Goal: Task Accomplishment & Management: Manage account settings

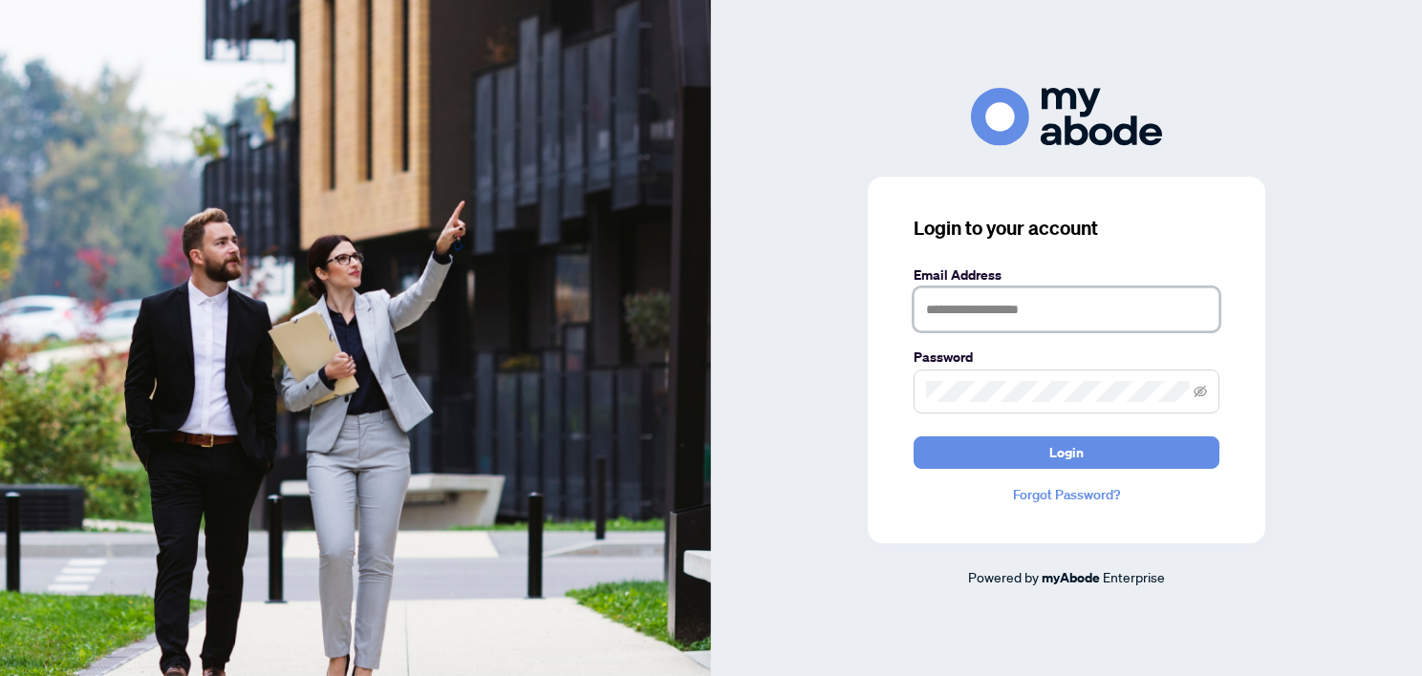
click at [1062, 316] on input "text" at bounding box center [1066, 310] width 306 height 44
type input "**********"
click at [913, 437] on button "Login" at bounding box center [1066, 453] width 306 height 32
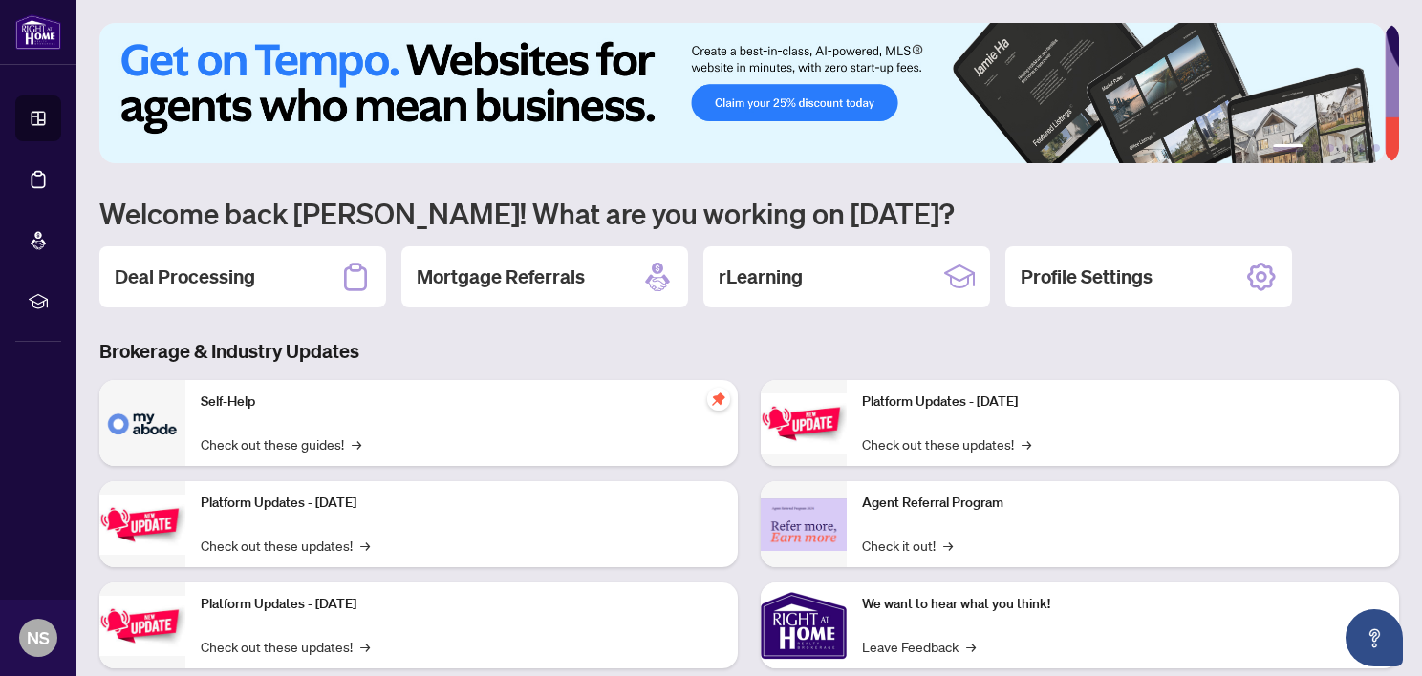
click at [280, 270] on div "Deal Processing" at bounding box center [242, 276] width 287 height 61
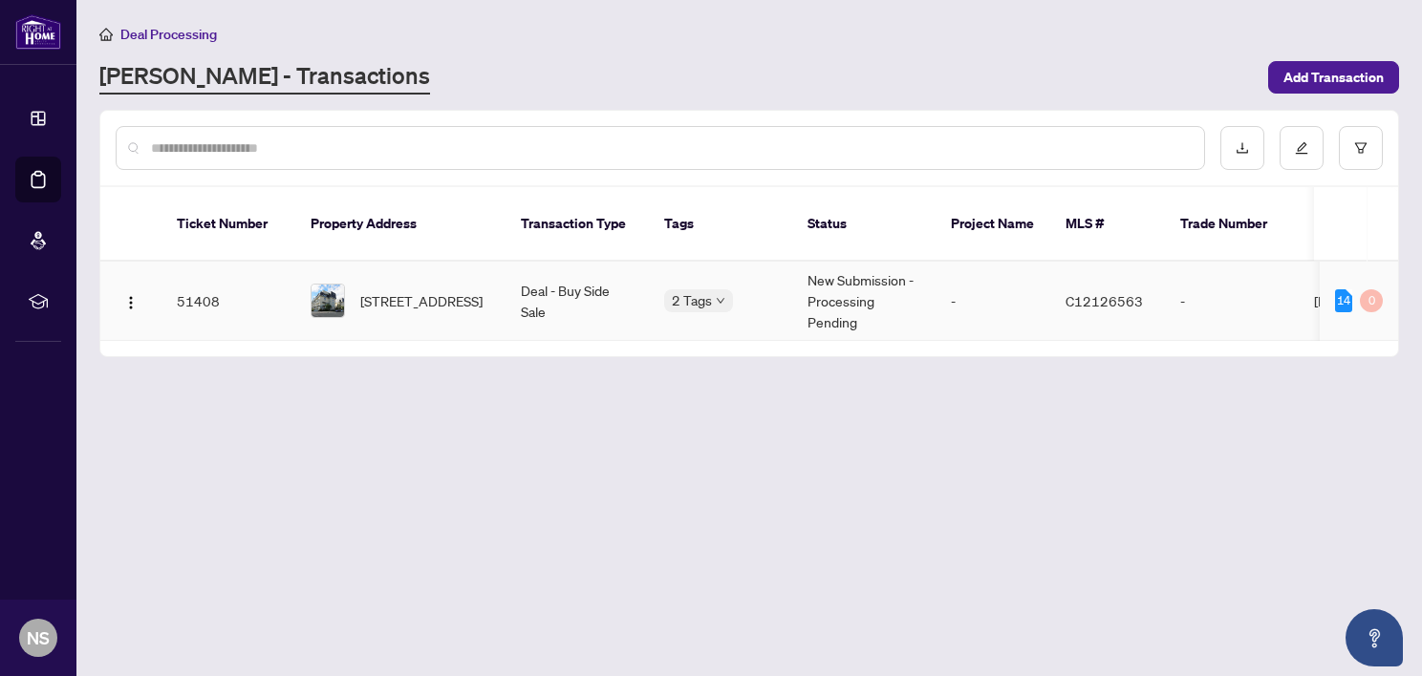
click at [837, 280] on td "New Submission - Processing Pending" at bounding box center [863, 301] width 143 height 79
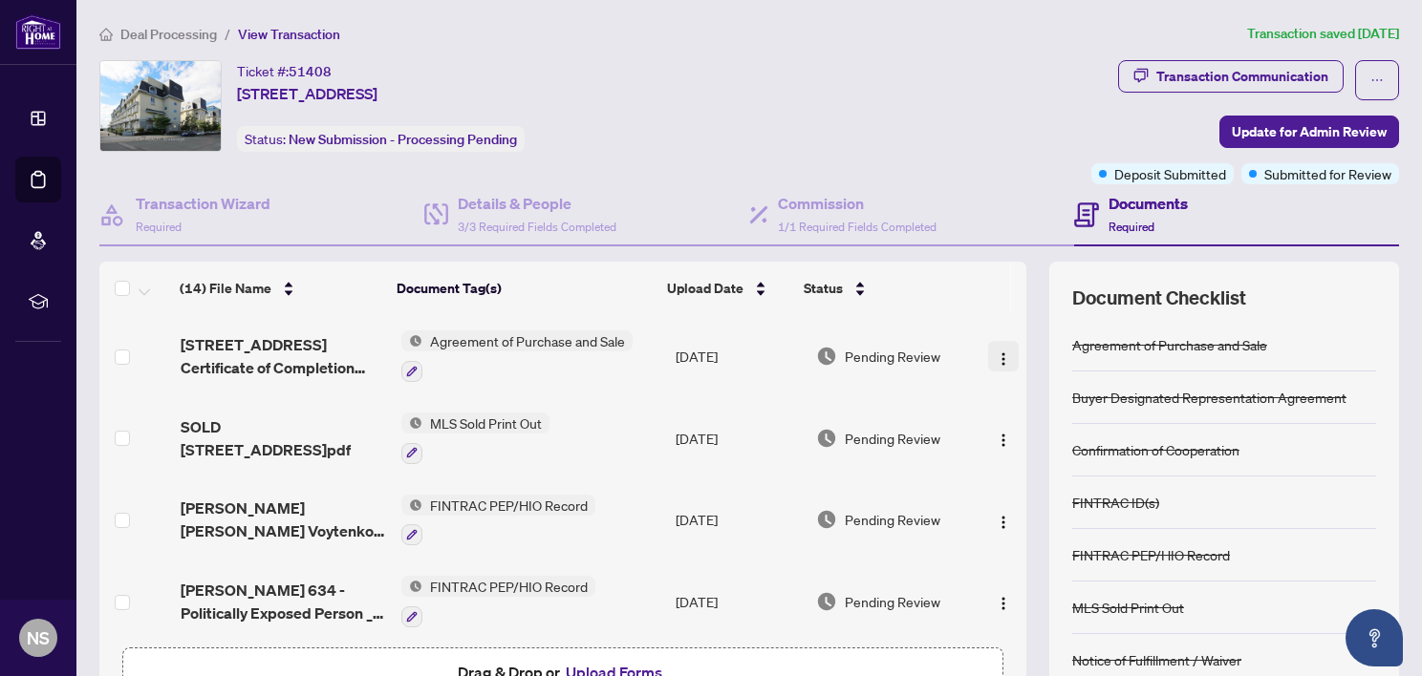
click at [996, 352] on img "button" at bounding box center [1003, 359] width 15 height 15
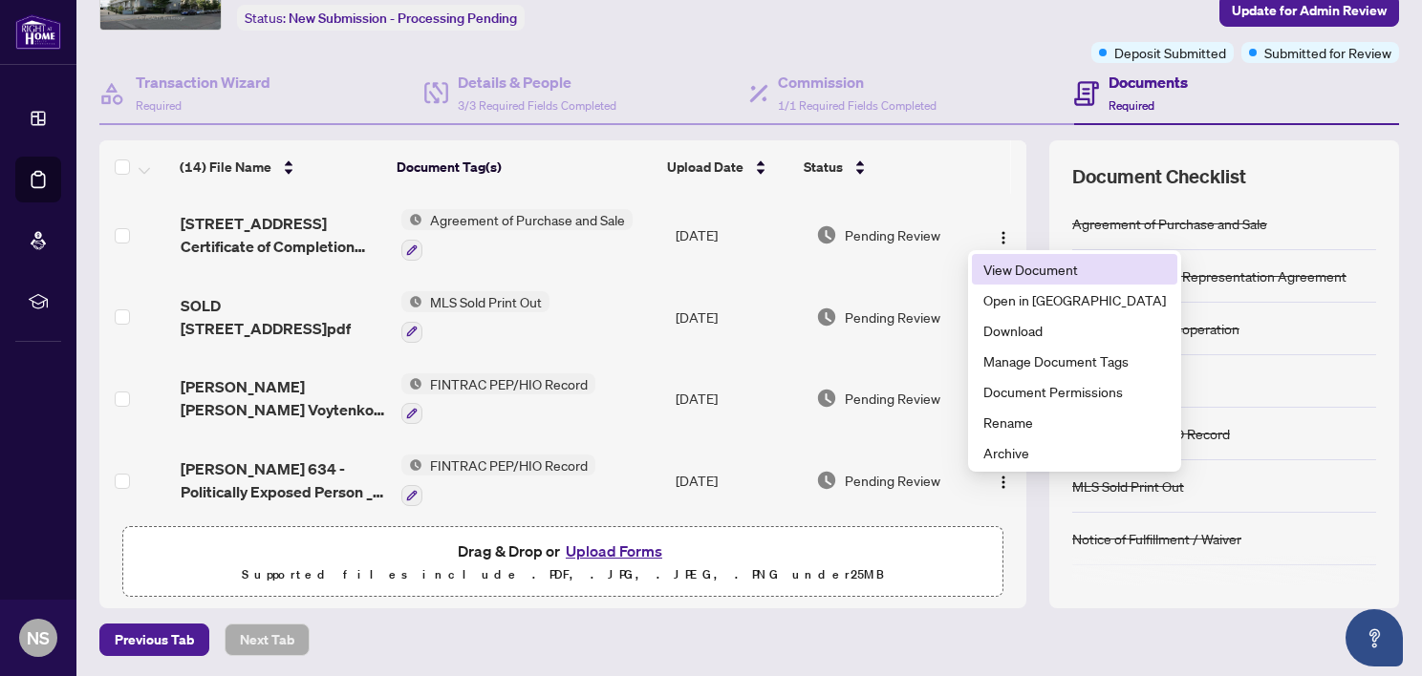
click at [1009, 259] on span "View Document" at bounding box center [1074, 269] width 182 height 21
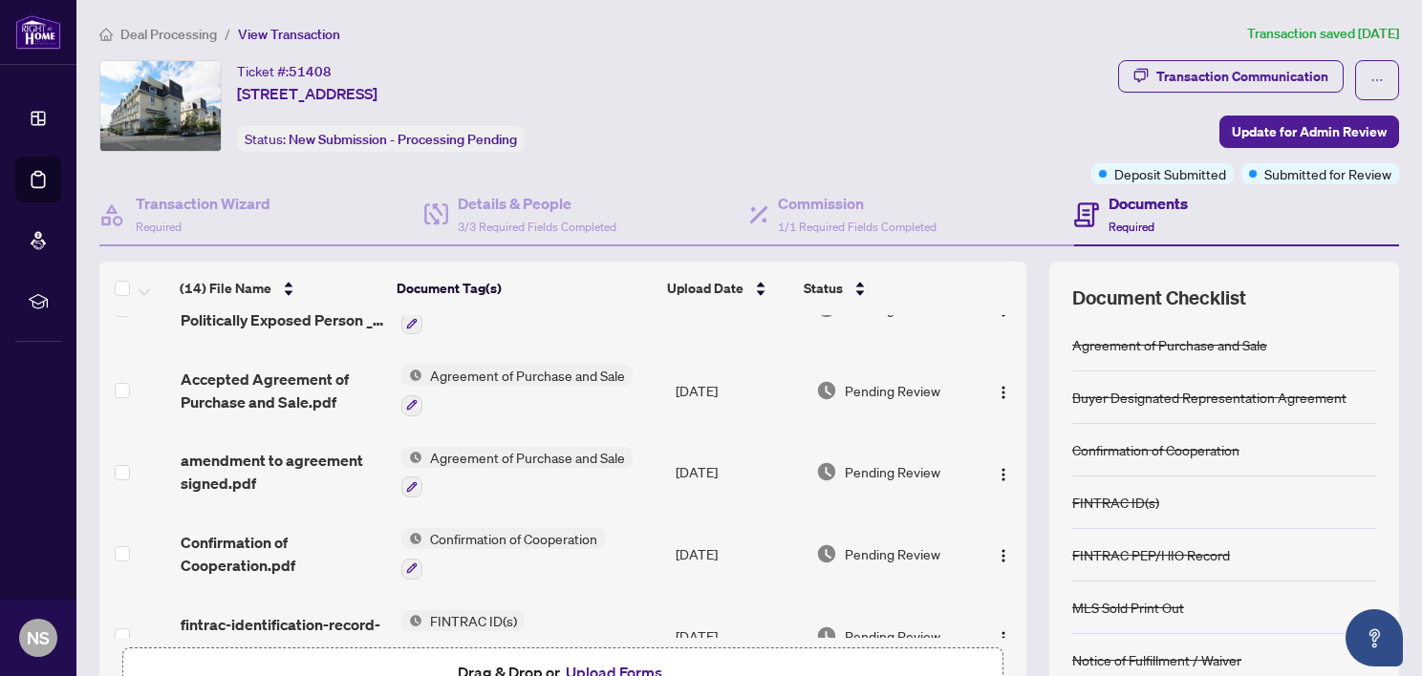
scroll to position [295, 0]
click at [996, 383] on img "button" at bounding box center [1003, 390] width 15 height 15
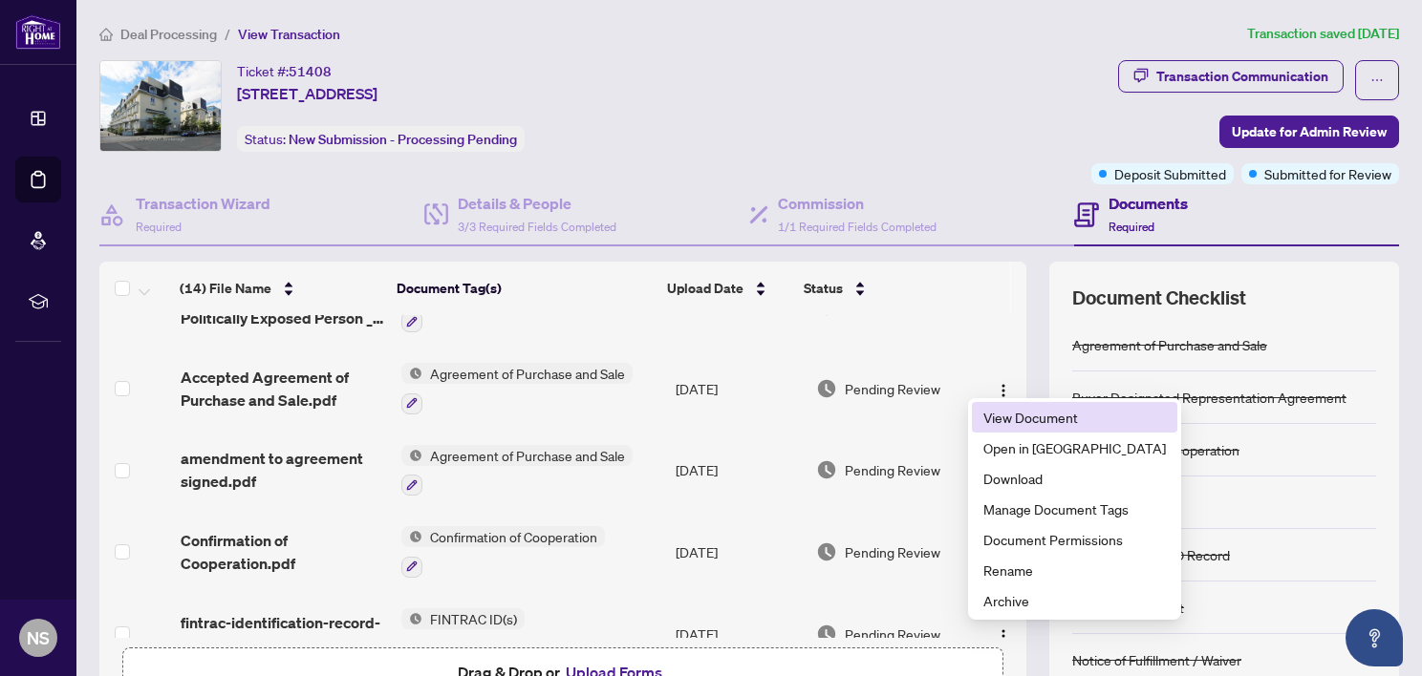
click at [1029, 418] on span "View Document" at bounding box center [1074, 417] width 182 height 21
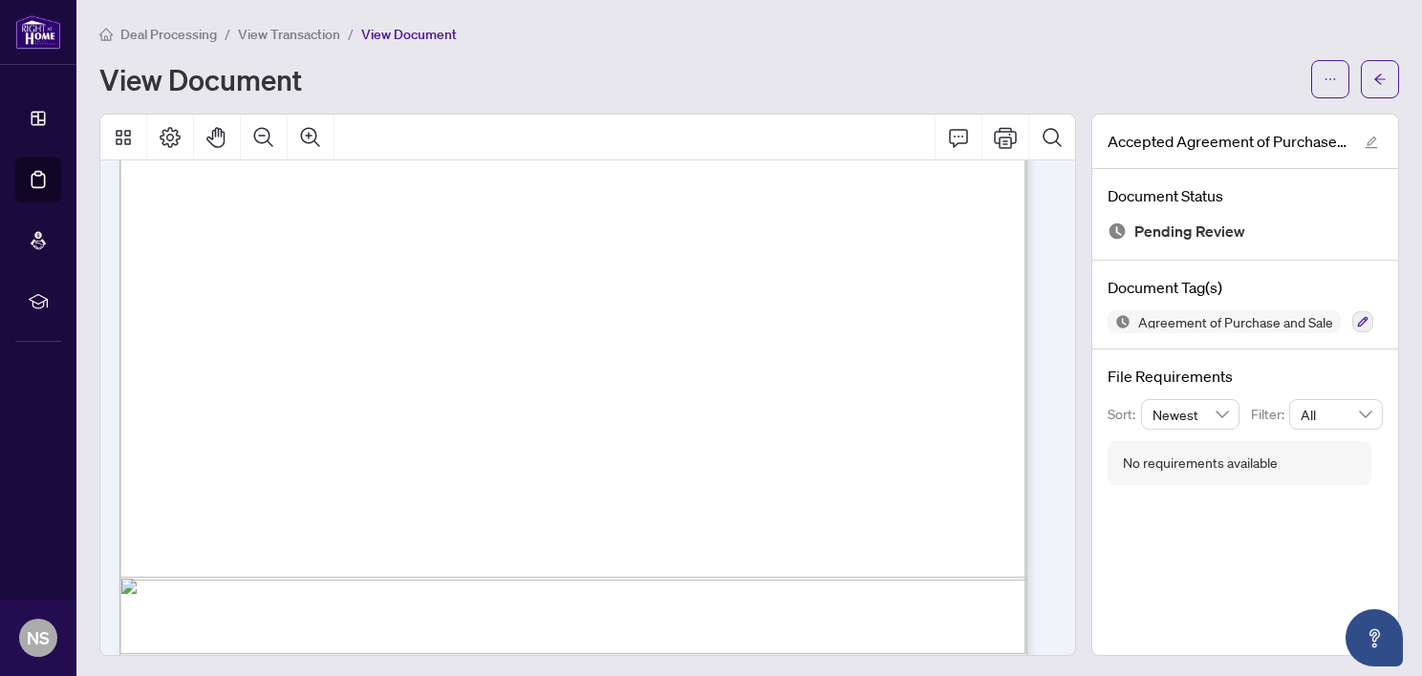
scroll to position [9747, 0]
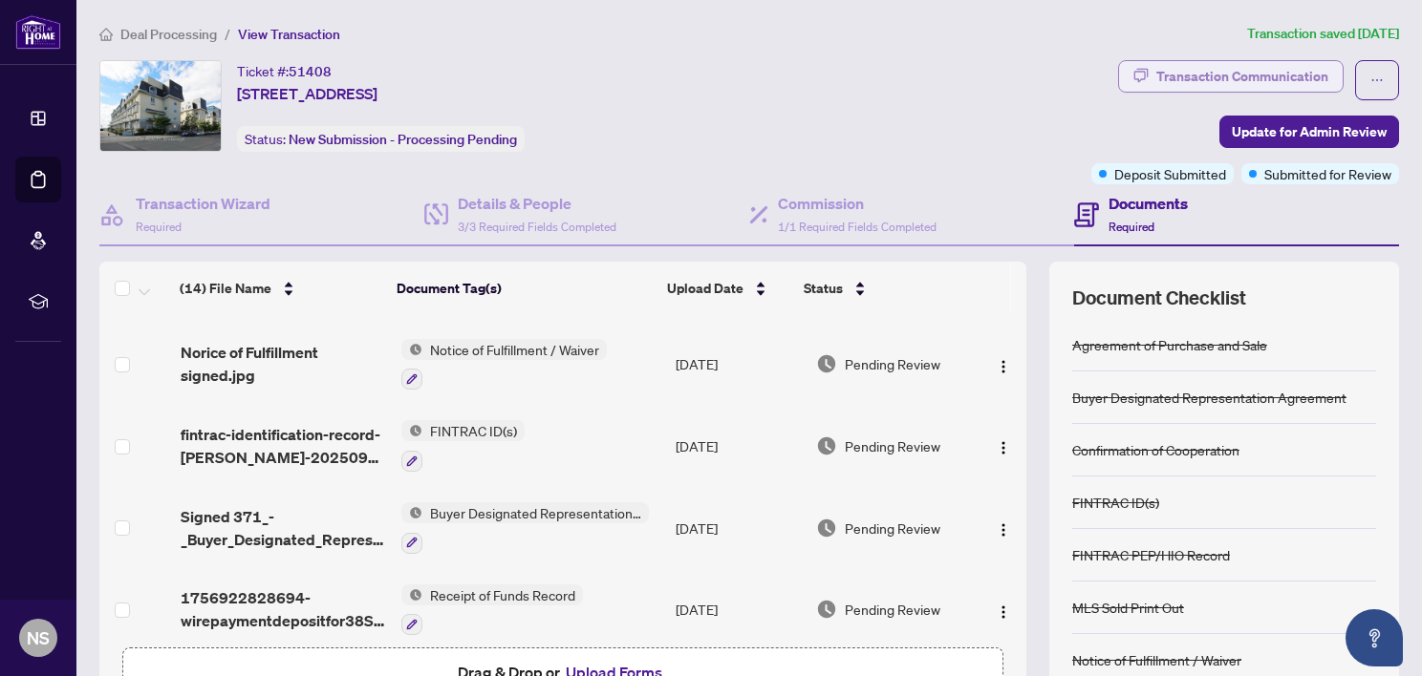
click at [1282, 69] on div "Transaction Communication" at bounding box center [1242, 76] width 172 height 31
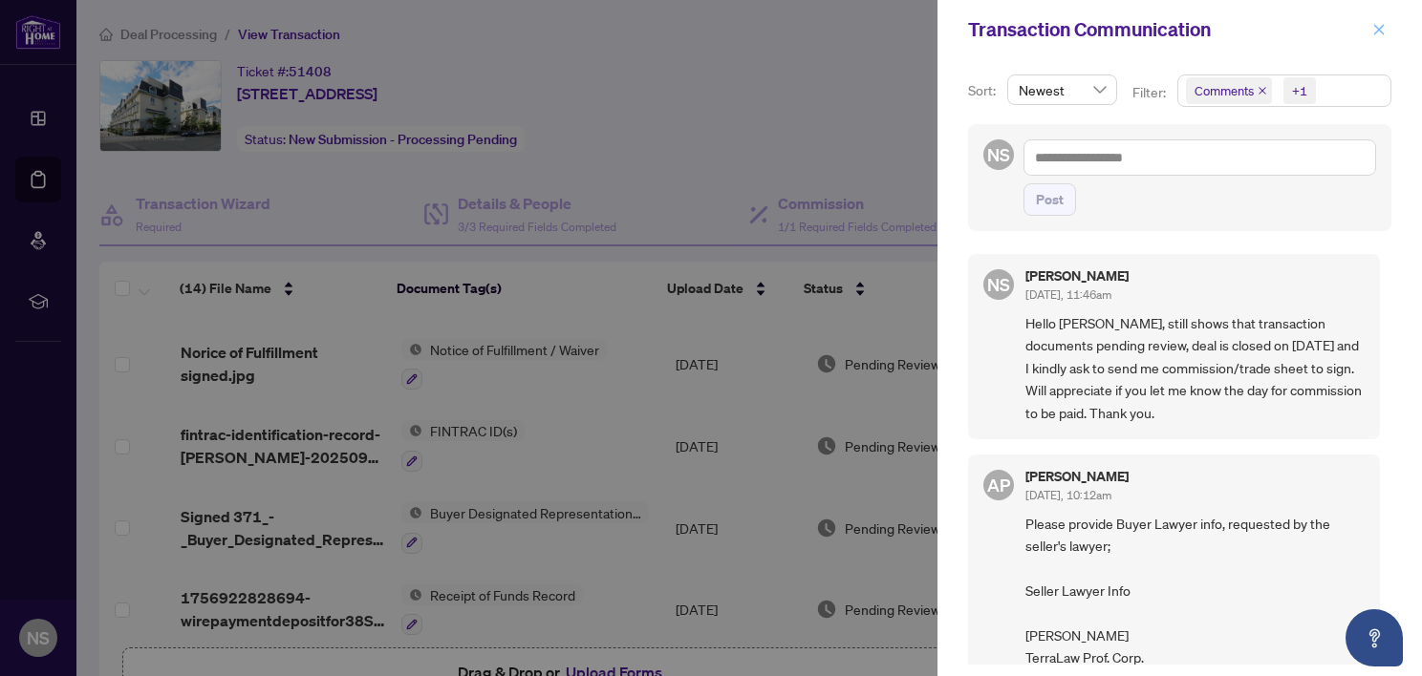
click at [1379, 29] on icon "close" at bounding box center [1378, 29] width 13 height 13
